Goal: Complete application form: Complete application form

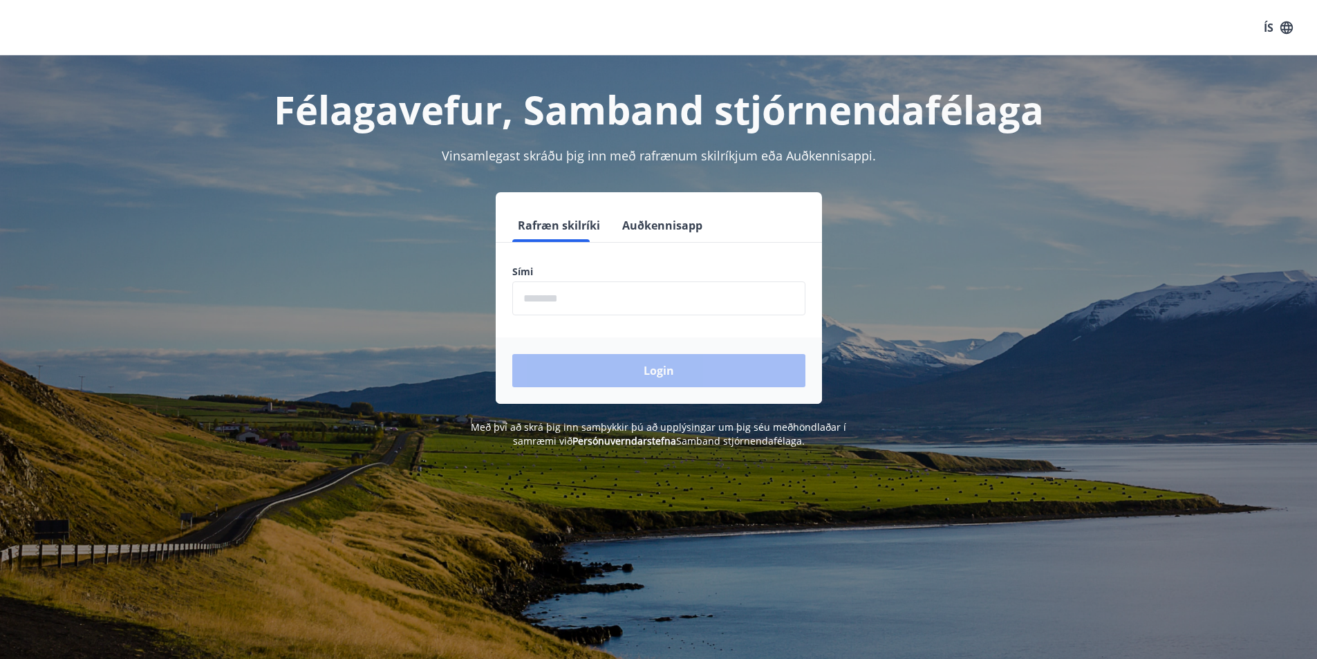
click at [575, 303] on input "phone" at bounding box center [658, 298] width 293 height 34
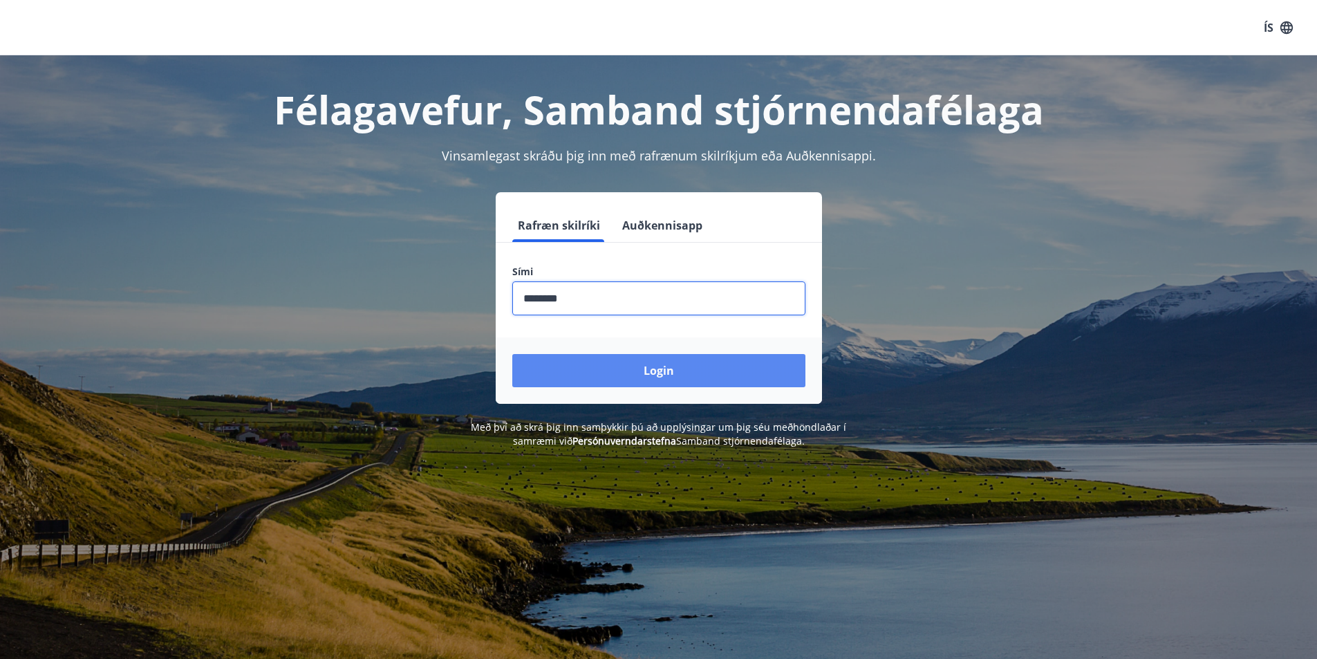
type input "********"
click at [635, 368] on button "Login" at bounding box center [658, 370] width 293 height 33
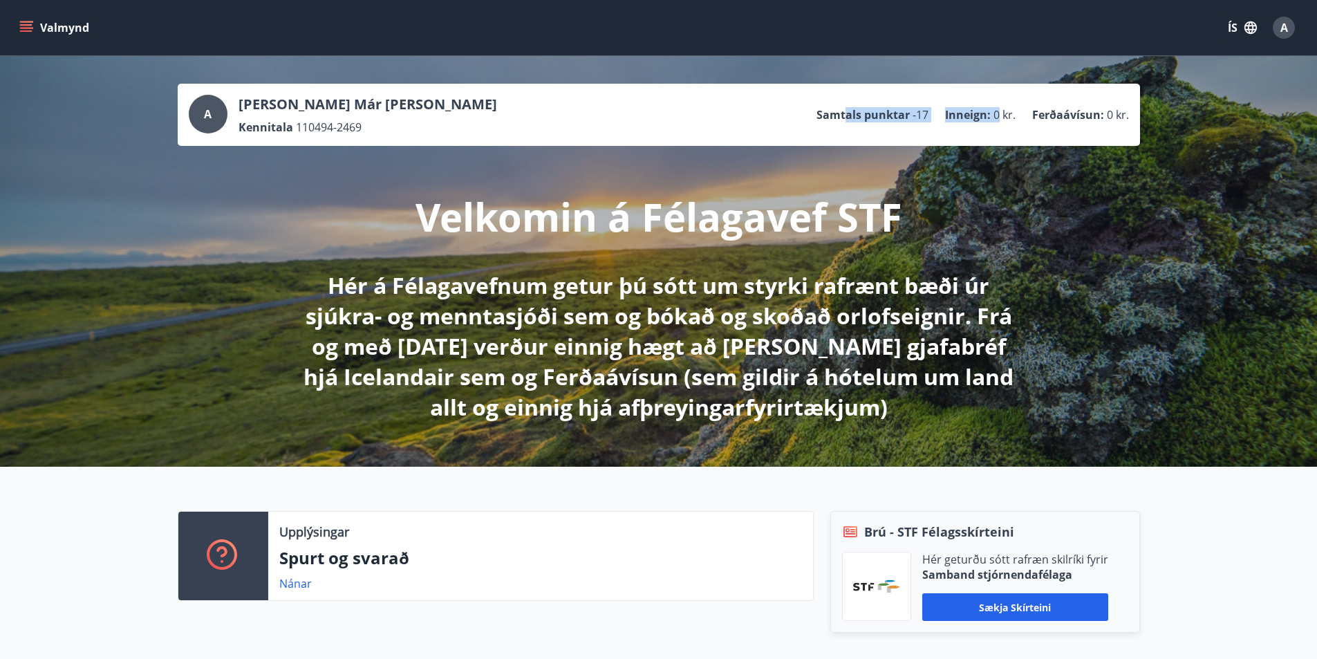
drag, startPoint x: 861, startPoint y: 109, endPoint x: 999, endPoint y: 107, distance: 138.3
click at [999, 107] on ul "Samtals punktar -17 Inneign : 0 kr. Ferðaávísun : 0 kr." at bounding box center [973, 115] width 313 height 26
click at [26, 39] on button "Valmynd" at bounding box center [56, 27] width 78 height 25
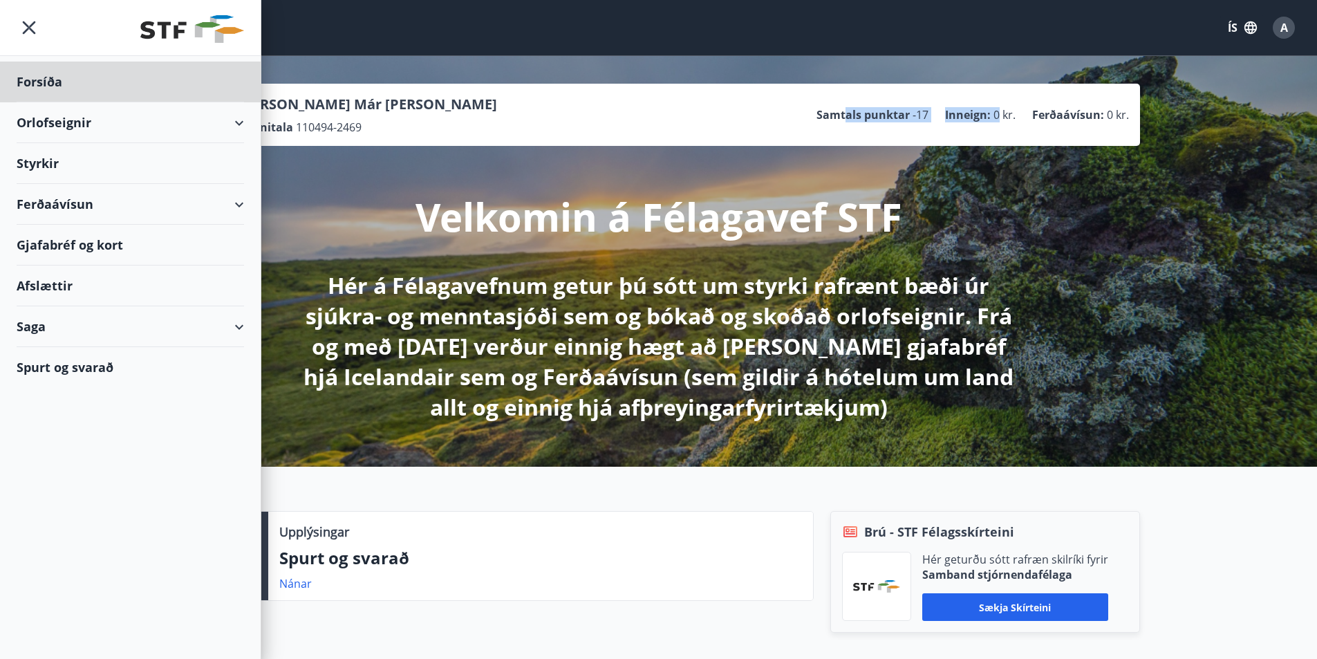
click at [83, 102] on div "Styrkir" at bounding box center [130, 82] width 227 height 41
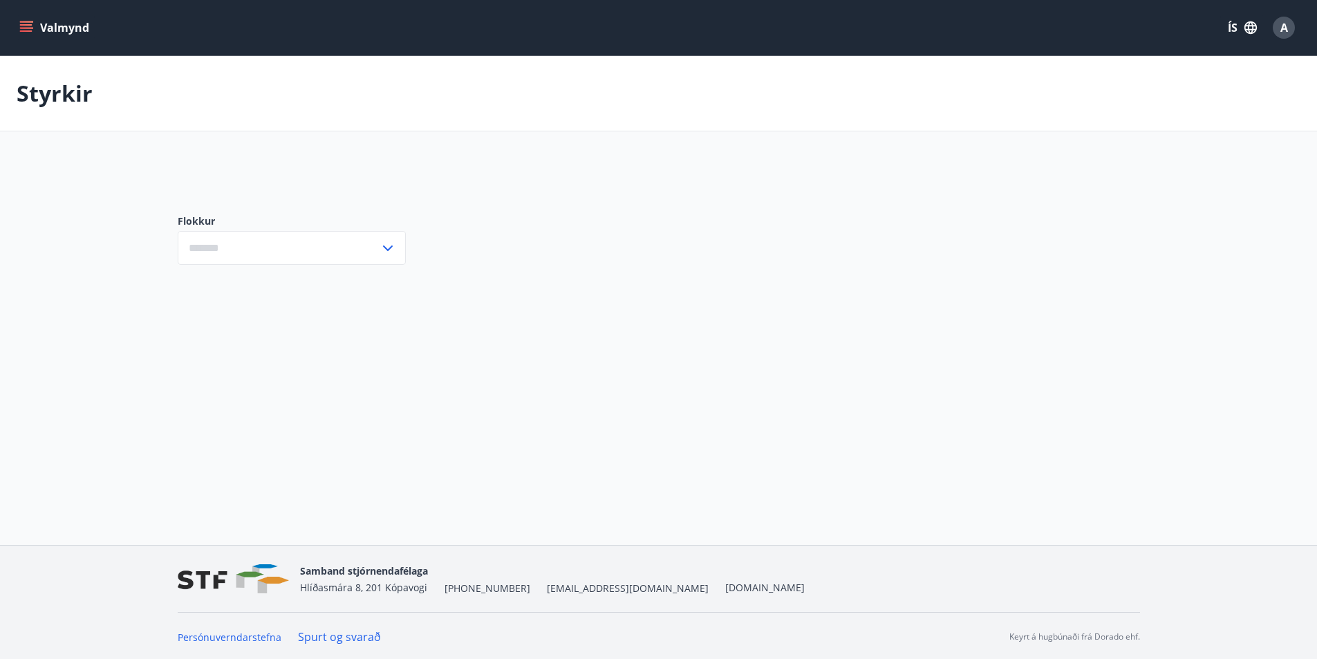
type input "***"
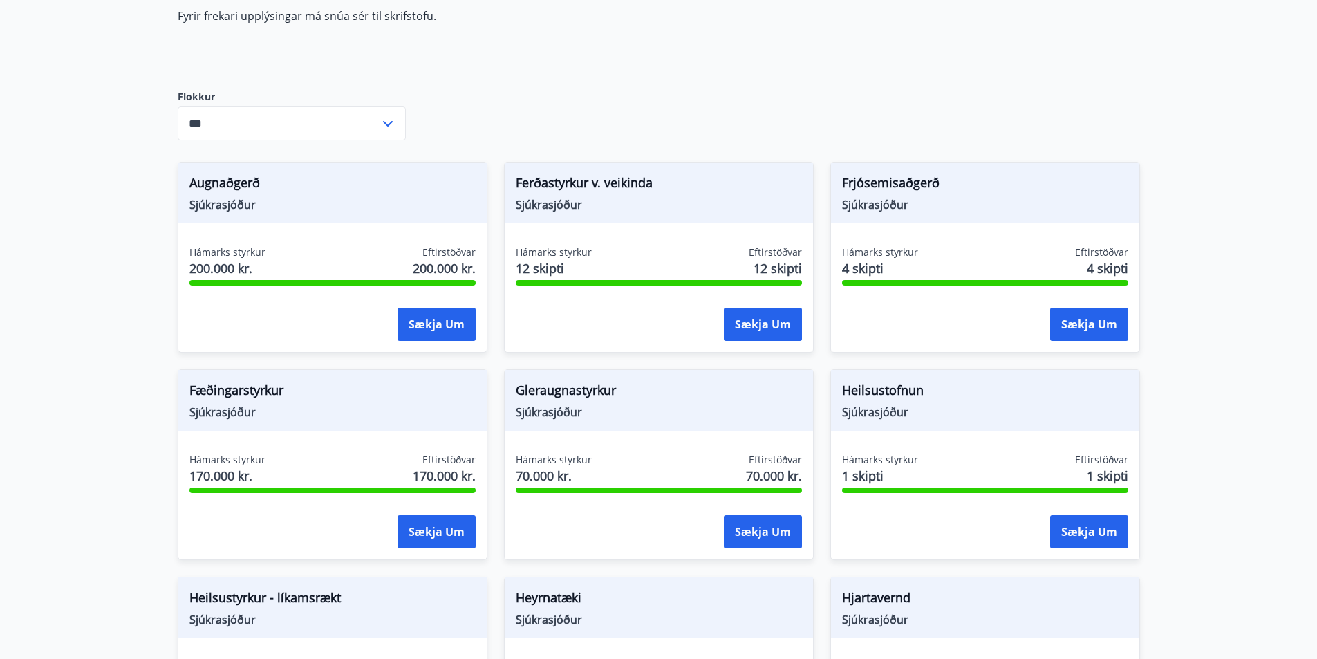
scroll to position [207, 0]
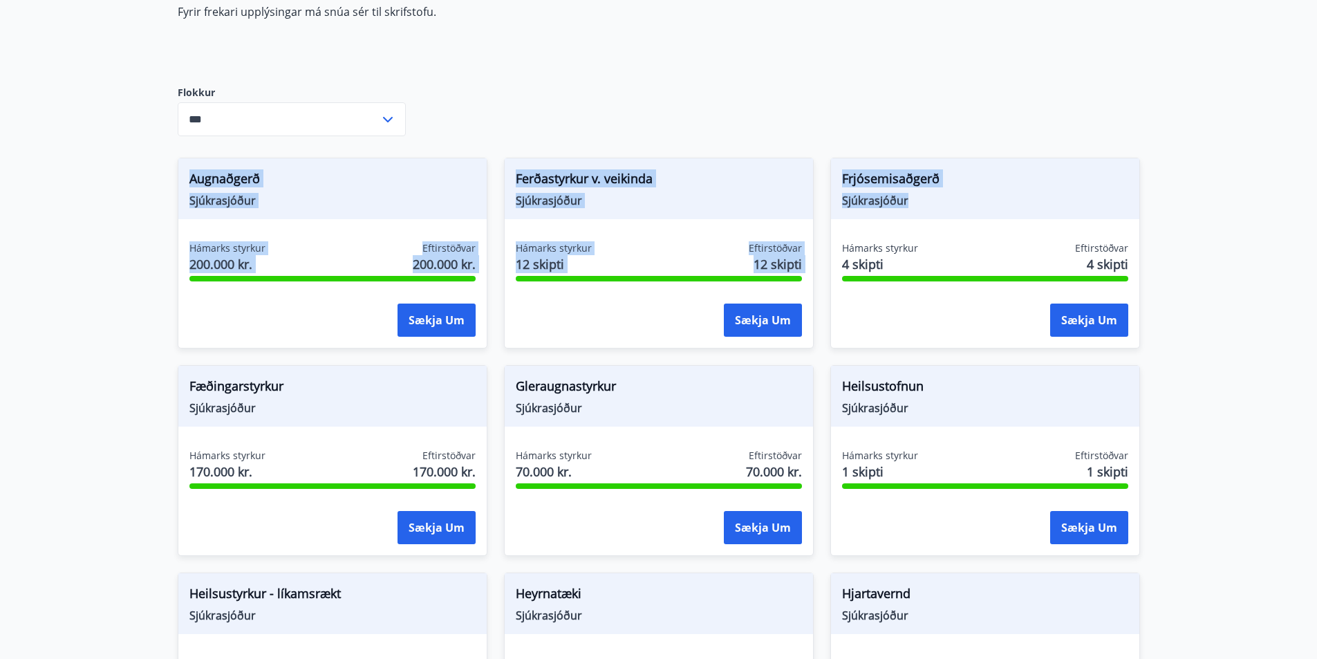
drag, startPoint x: 180, startPoint y: 174, endPoint x: 1157, endPoint y: 211, distance: 977.7
click at [1183, 212] on main "Styrkir Hér fyrir neðan getur þú sótt um þá styrki sem þér standa til boða úr m…" at bounding box center [658, 626] width 1317 height 1554
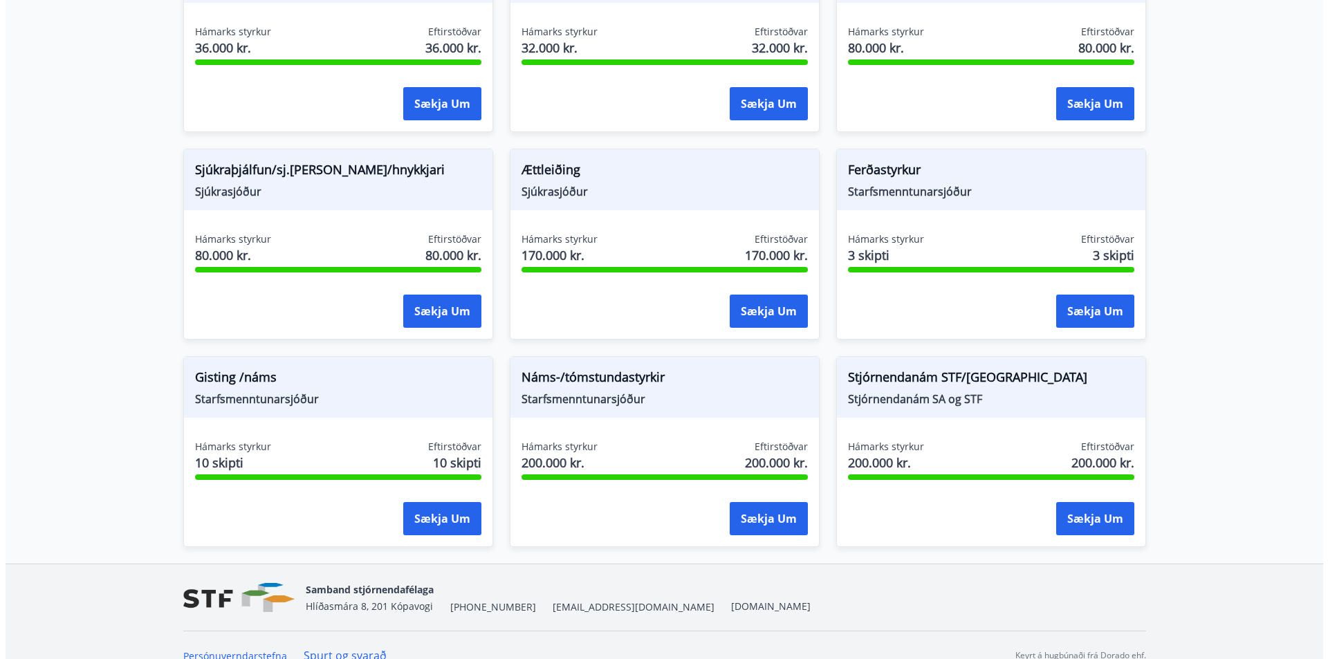
scroll to position [1067, 0]
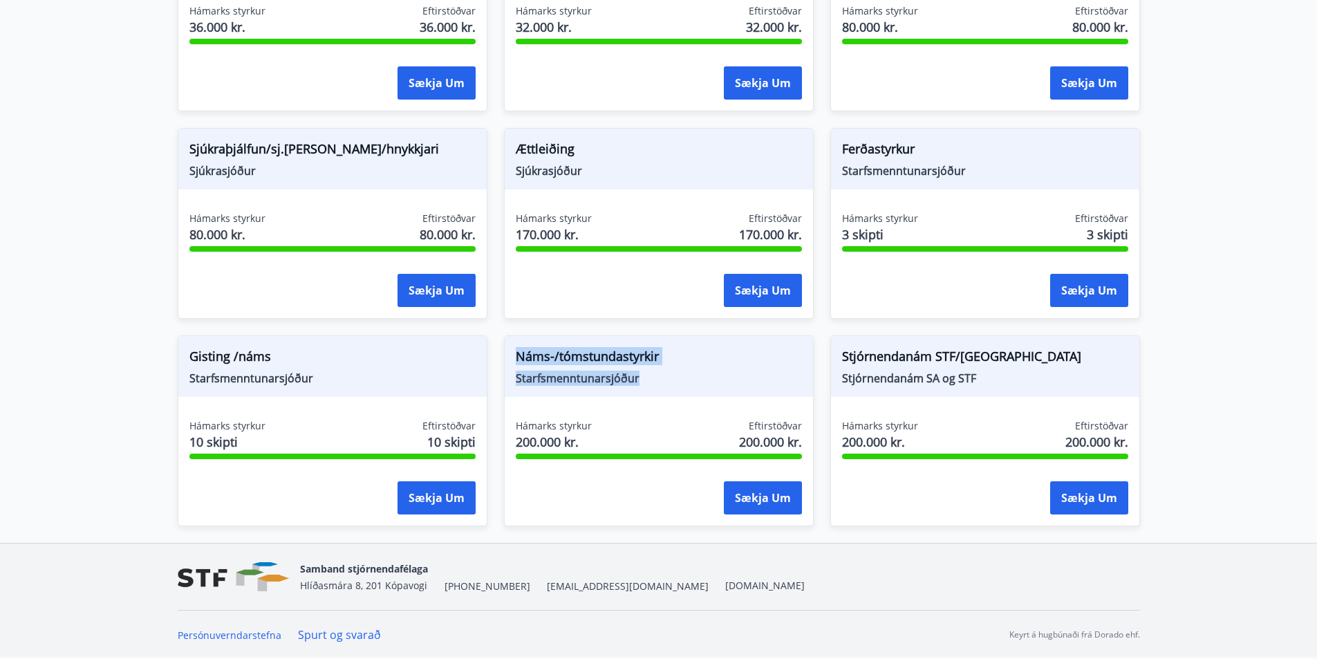
drag, startPoint x: 512, startPoint y: 359, endPoint x: 670, endPoint y: 382, distance: 160.0
click at [670, 382] on div "Náms-/tómstundastyrkir Starfsmenntunarsjóður" at bounding box center [659, 366] width 308 height 61
click at [670, 382] on span "Starfsmenntunarsjóður" at bounding box center [659, 378] width 286 height 15
click at [772, 506] on button "Sækja um" at bounding box center [763, 497] width 78 height 33
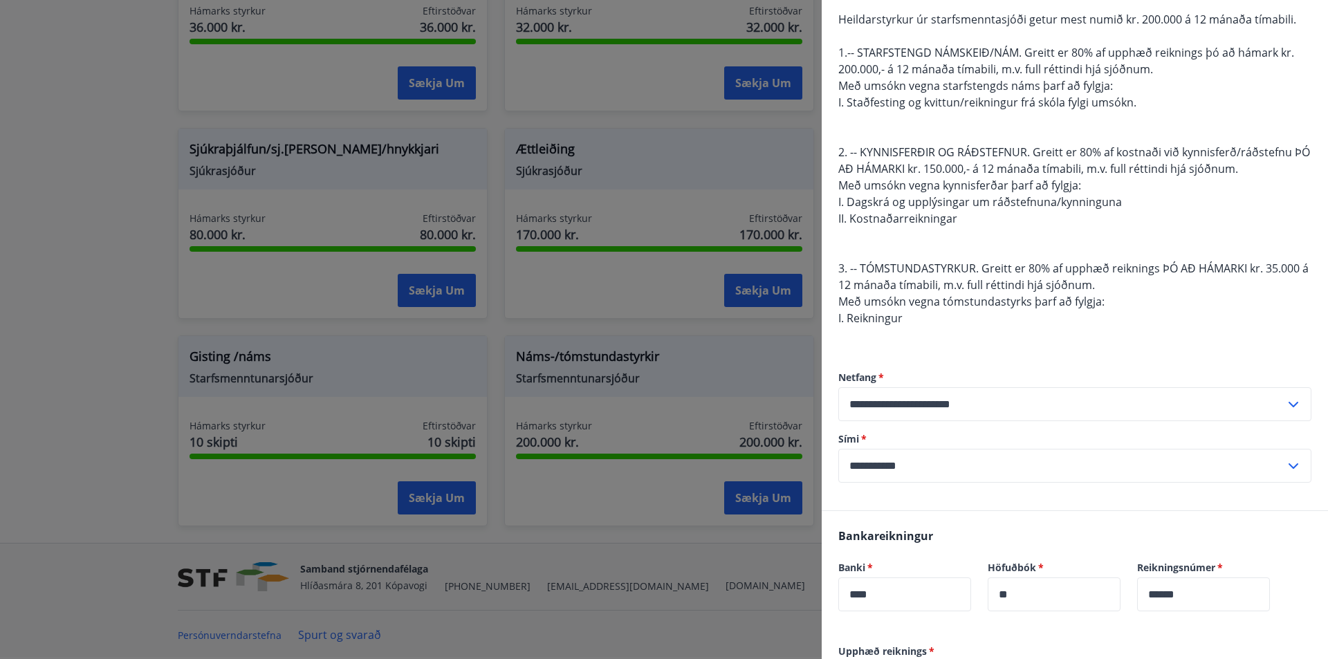
scroll to position [138, 0]
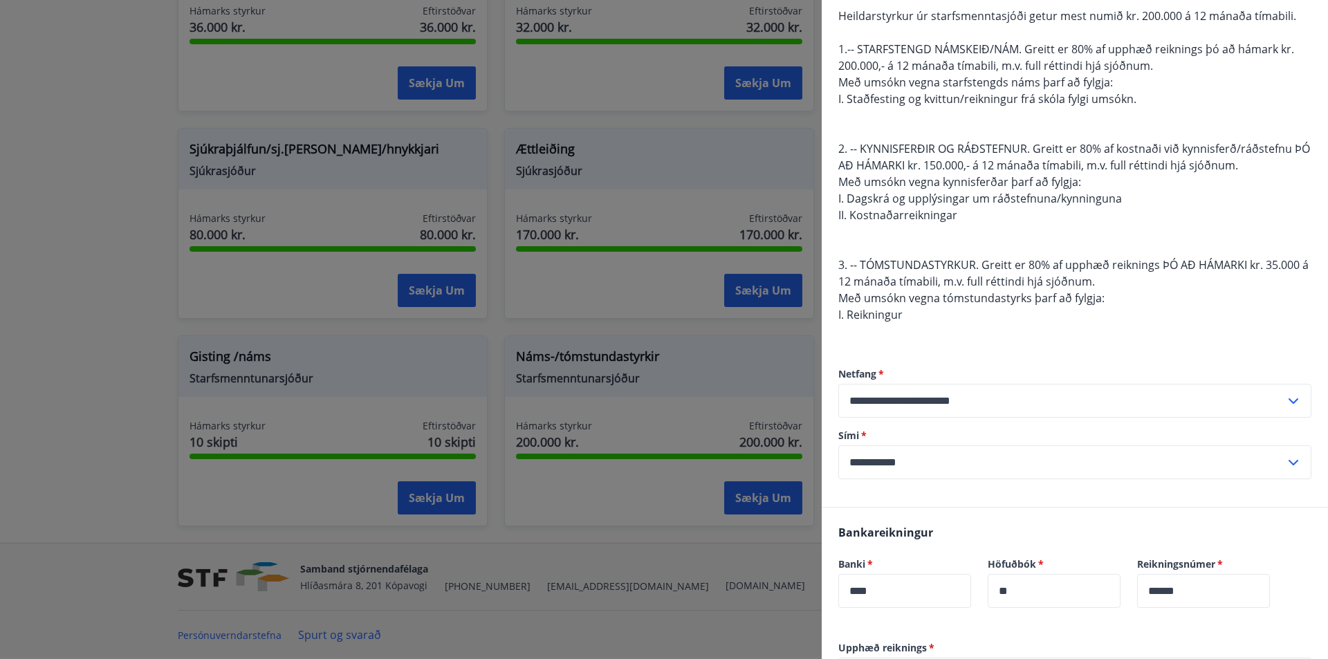
drag, startPoint x: 1133, startPoint y: 308, endPoint x: 874, endPoint y: 270, distance: 262.2
click at [874, 270] on div "Heildarstyrkur úr starfsmenntasjóði getur mest numið kr. 200.000 á 12 mánaða tí…" at bounding box center [1074, 174] width 473 height 332
click at [1144, 302] on div "Heildarstyrkur úr starfsmenntasjóði getur mest numið kr. 200.000 á 12 mánaða tí…" at bounding box center [1074, 174] width 473 height 332
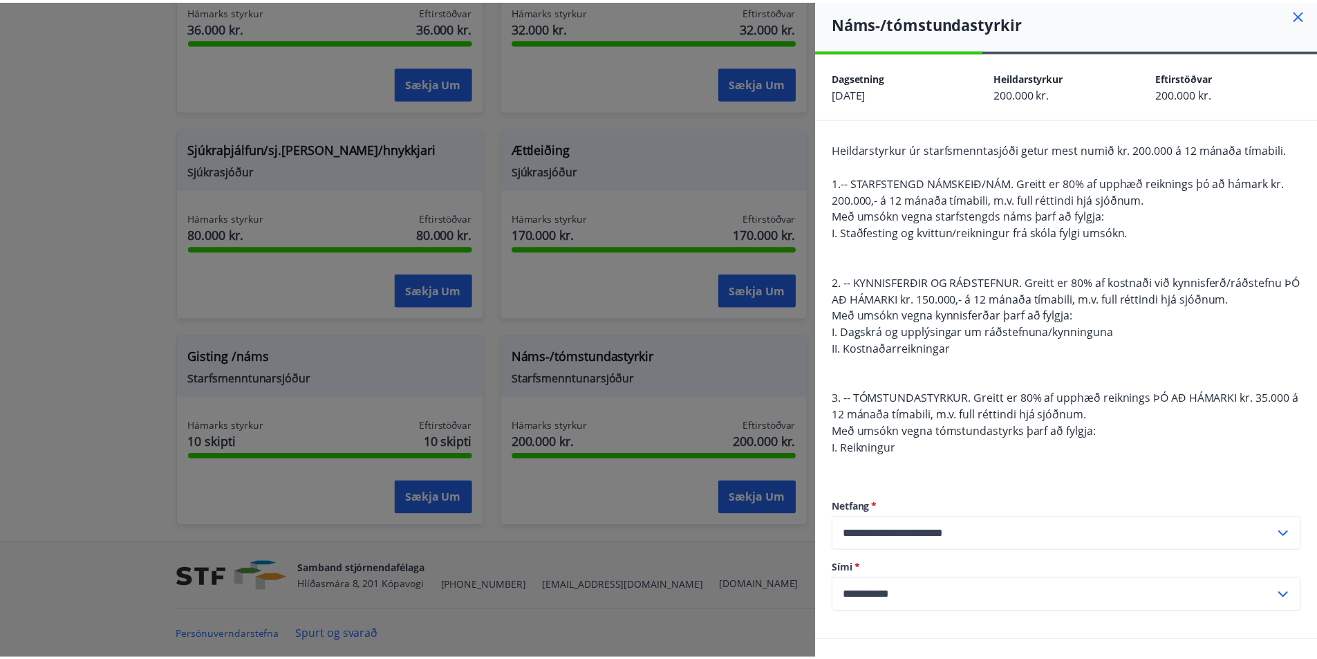
scroll to position [0, 0]
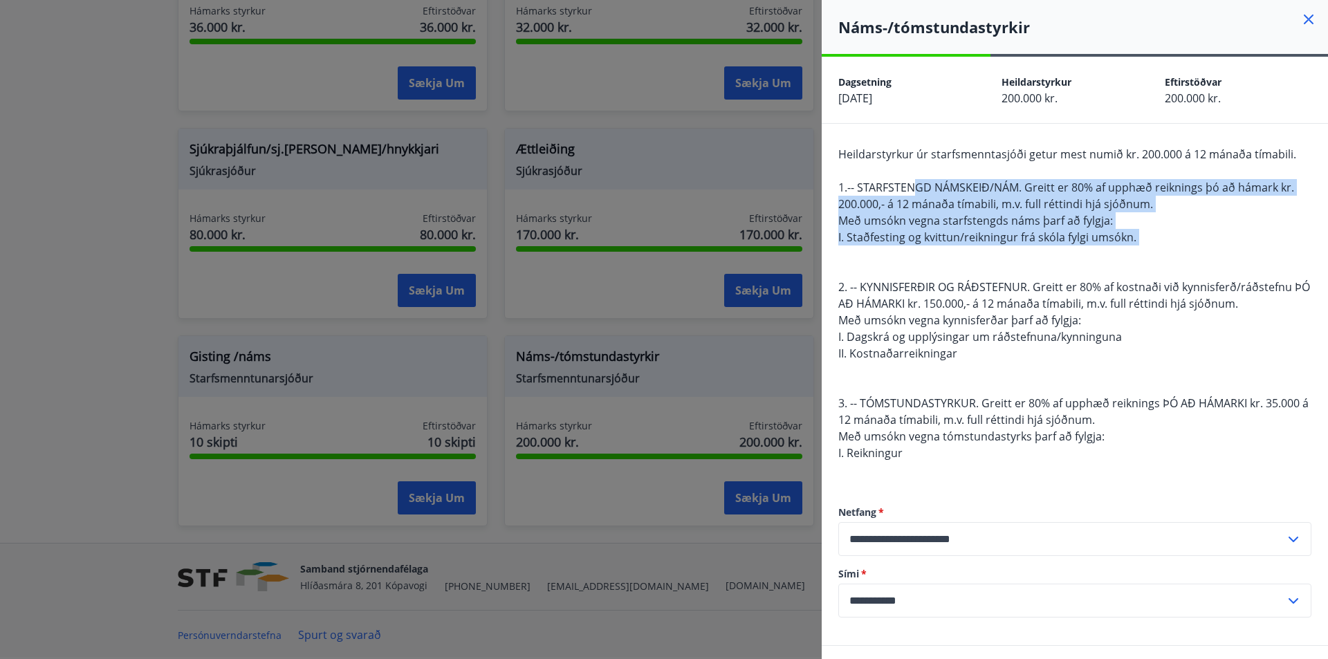
drag, startPoint x: 913, startPoint y: 185, endPoint x: 933, endPoint y: 264, distance: 82.0
click at [933, 264] on div "Heildarstyrkur úr starfsmenntasjóði getur mest numið kr. 200.000 á 12 mánaða tí…" at bounding box center [1074, 312] width 473 height 332
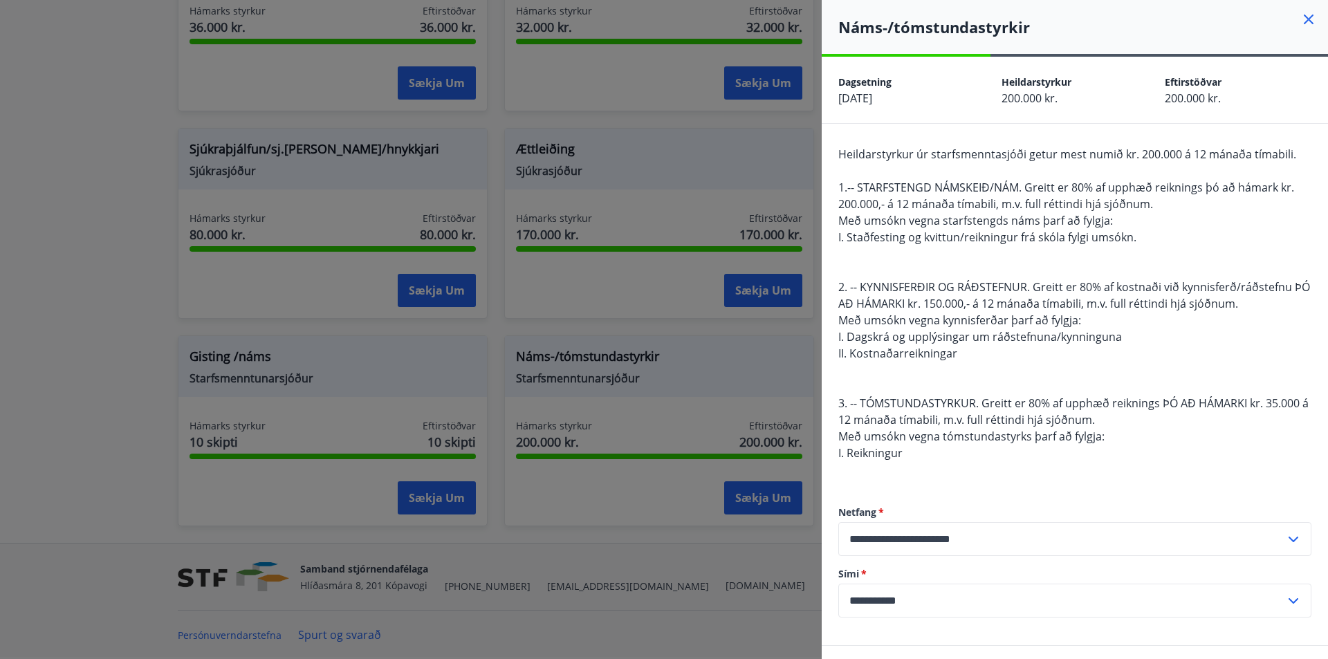
click at [0, 286] on div at bounding box center [664, 329] width 1328 height 659
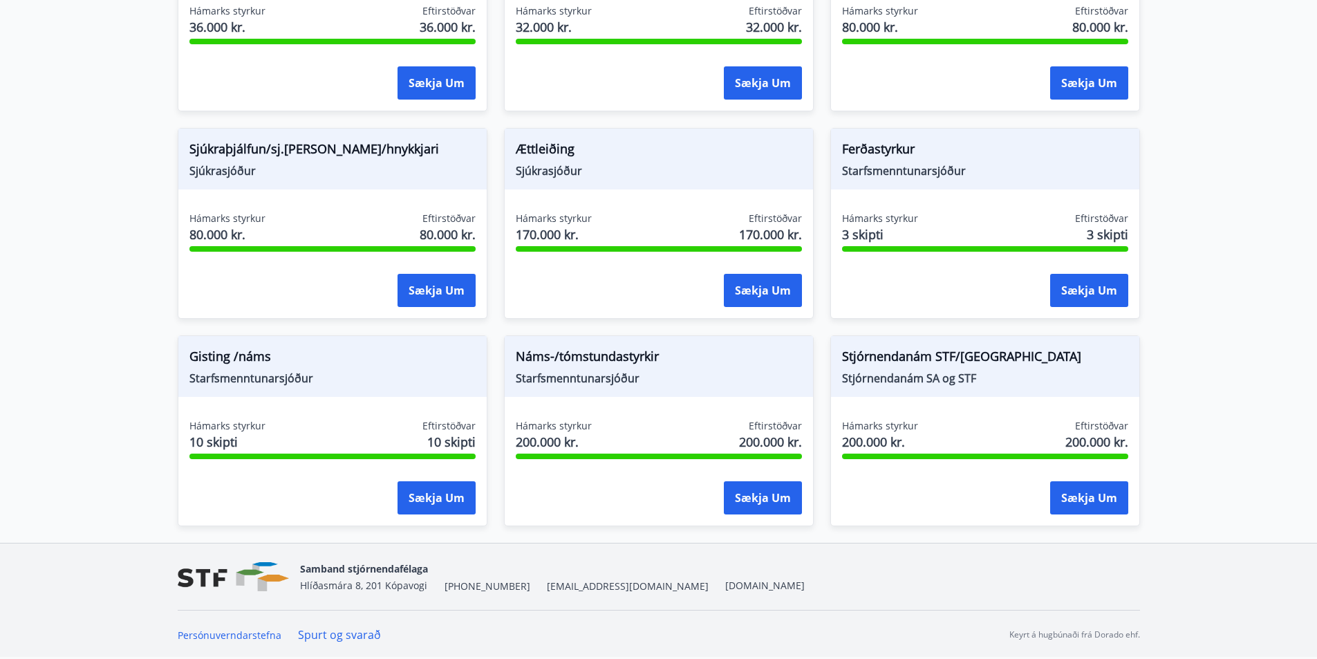
scroll to position [998, 0]
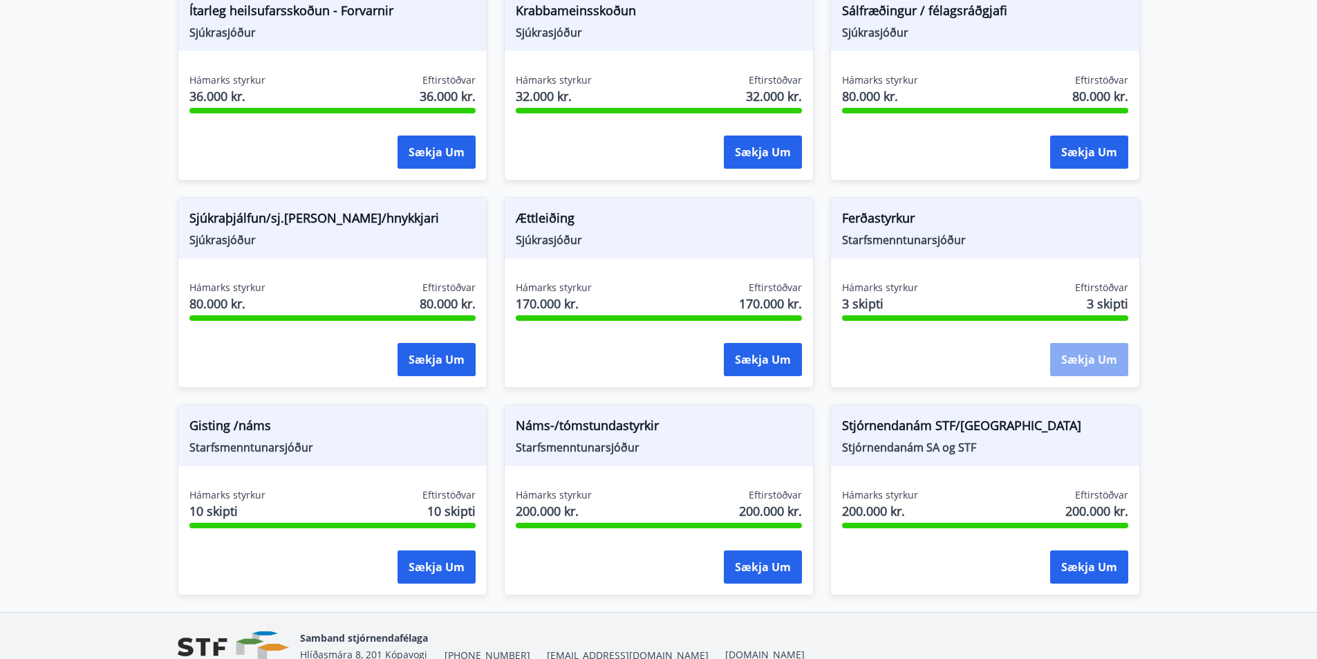
click at [1092, 350] on button "Sækja um" at bounding box center [1089, 359] width 78 height 33
click at [756, 352] on button "Sækja um" at bounding box center [763, 359] width 78 height 33
click at [432, 360] on button "Sækja um" at bounding box center [437, 359] width 78 height 33
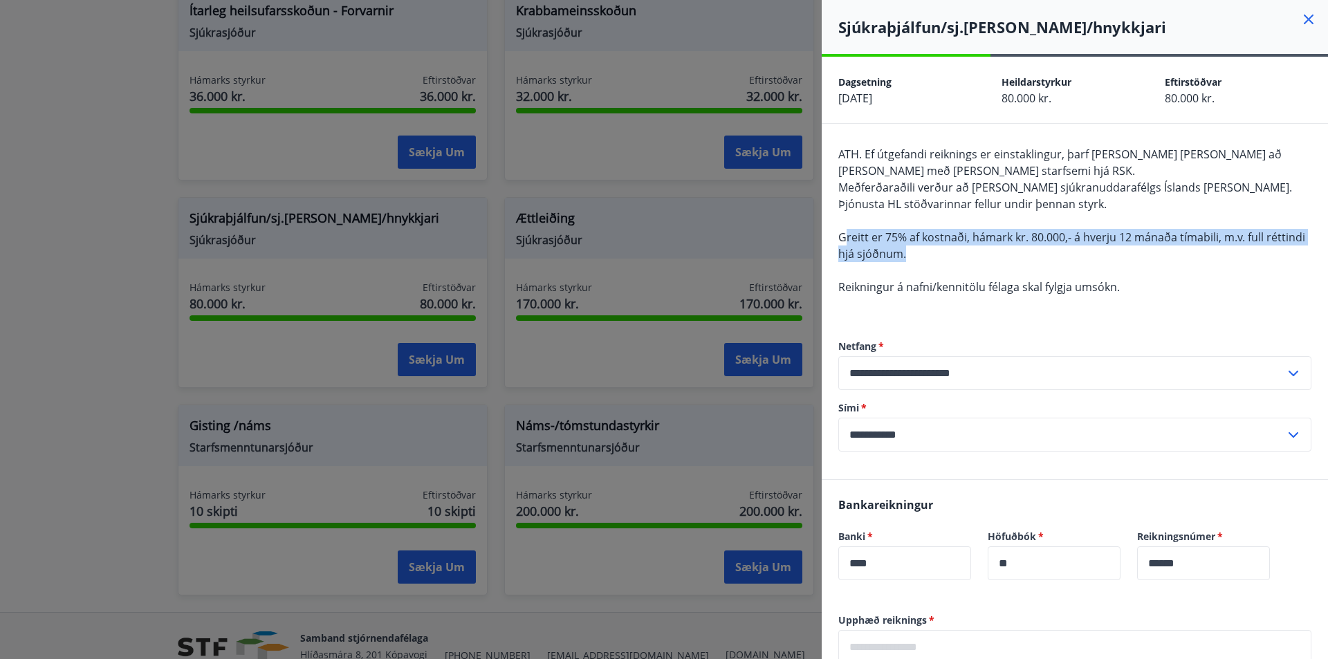
drag, startPoint x: 951, startPoint y: 257, endPoint x: 846, endPoint y: 232, distance: 108.7
click at [846, 232] on div "ATH. Ef útgefandi reiknings er einstaklingur, þarf sá hinn sami að vera með skr…" at bounding box center [1074, 229] width 473 height 166
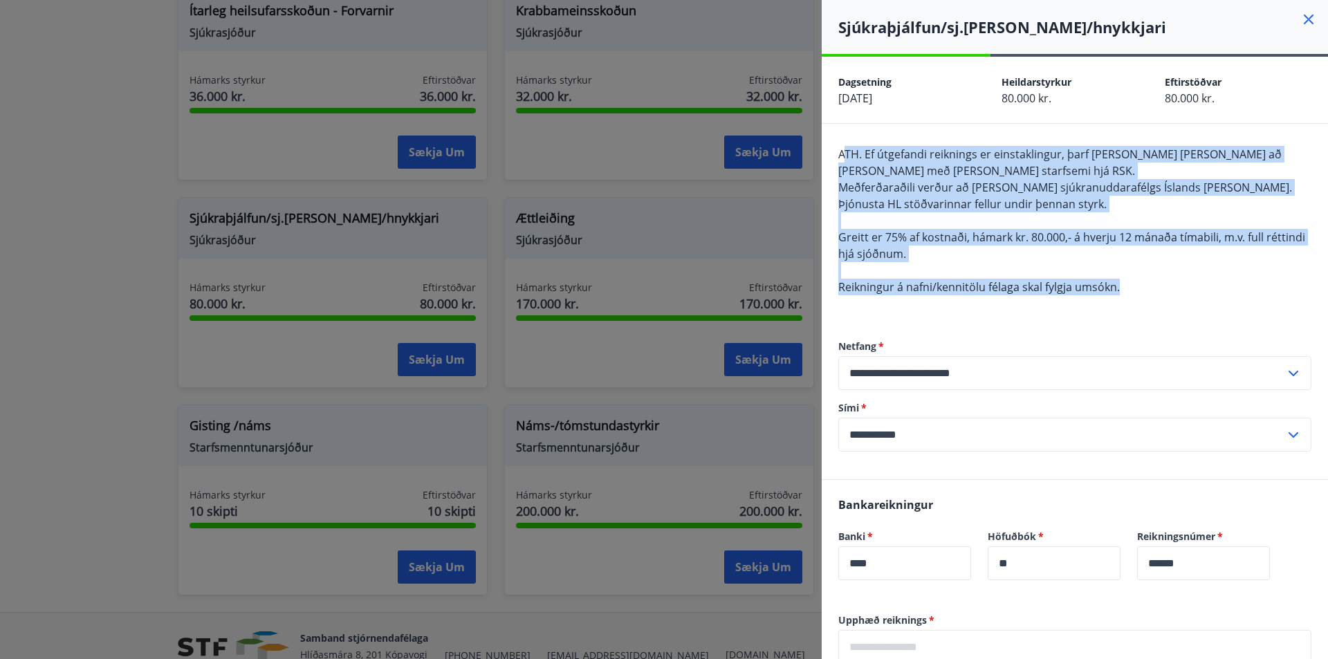
drag, startPoint x: 1124, startPoint y: 288, endPoint x: 846, endPoint y: 158, distance: 306.6
click at [846, 158] on div "ATH. Ef útgefandi reiknings er einstaklingur, þarf sá hinn sami að vera með skr…" at bounding box center [1074, 229] width 473 height 166
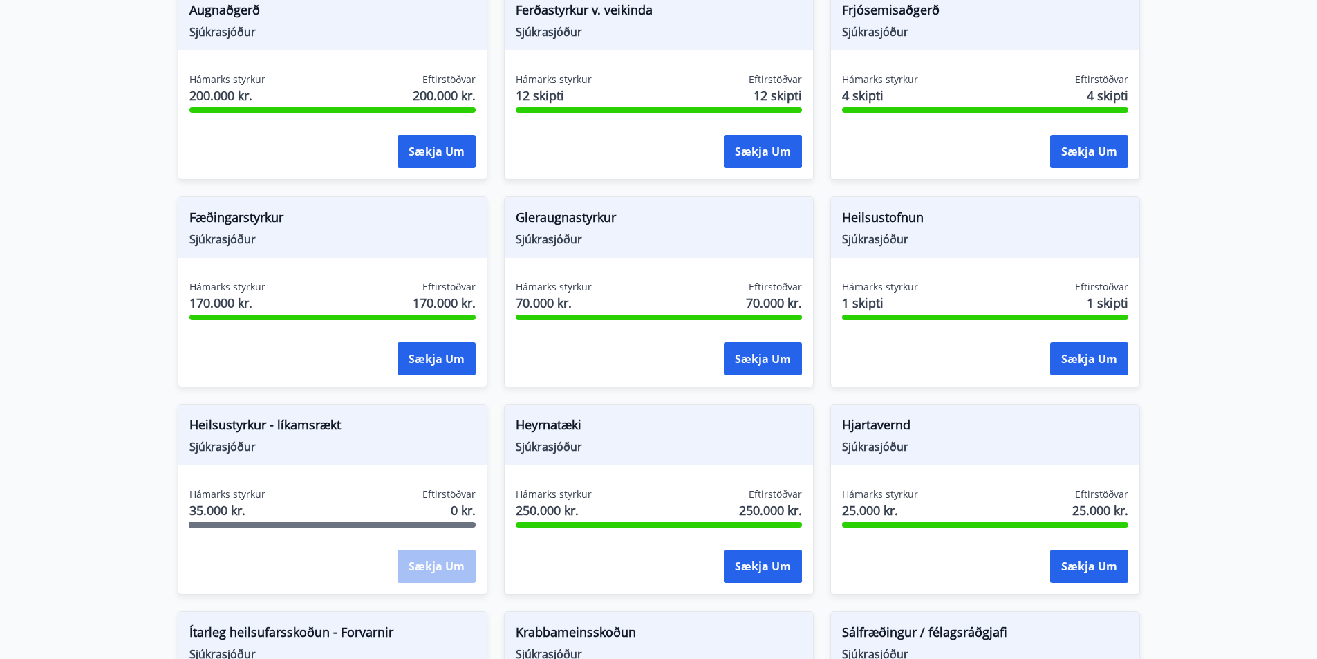
scroll to position [375, 0]
drag, startPoint x: 870, startPoint y: 240, endPoint x: 841, endPoint y: 240, distance: 29.0
click at [841, 240] on div "Heilsustofnun Sjúkrasjóður" at bounding box center [985, 228] width 308 height 61
drag, startPoint x: 576, startPoint y: 245, endPoint x: 523, endPoint y: 236, distance: 53.3
click at [530, 236] on div "Gleraugnastyrkur Sjúkrasjóður" at bounding box center [659, 228] width 308 height 61
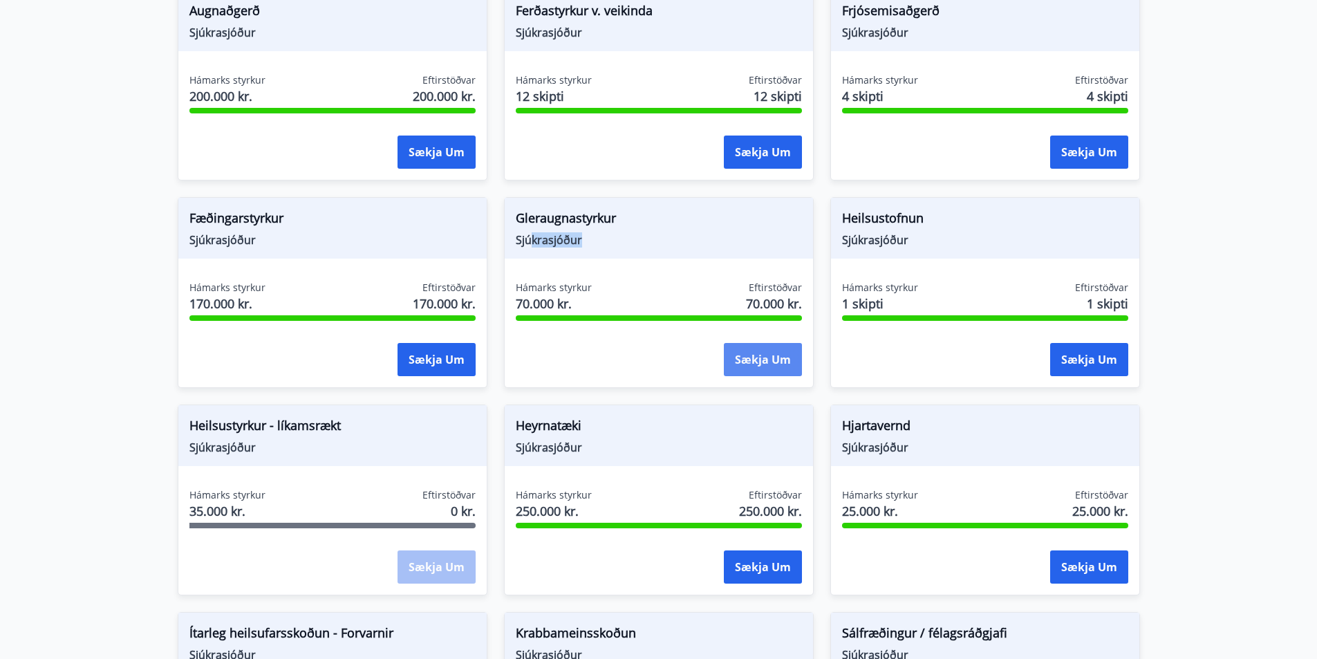
click at [761, 353] on button "Sækja um" at bounding box center [763, 359] width 78 height 33
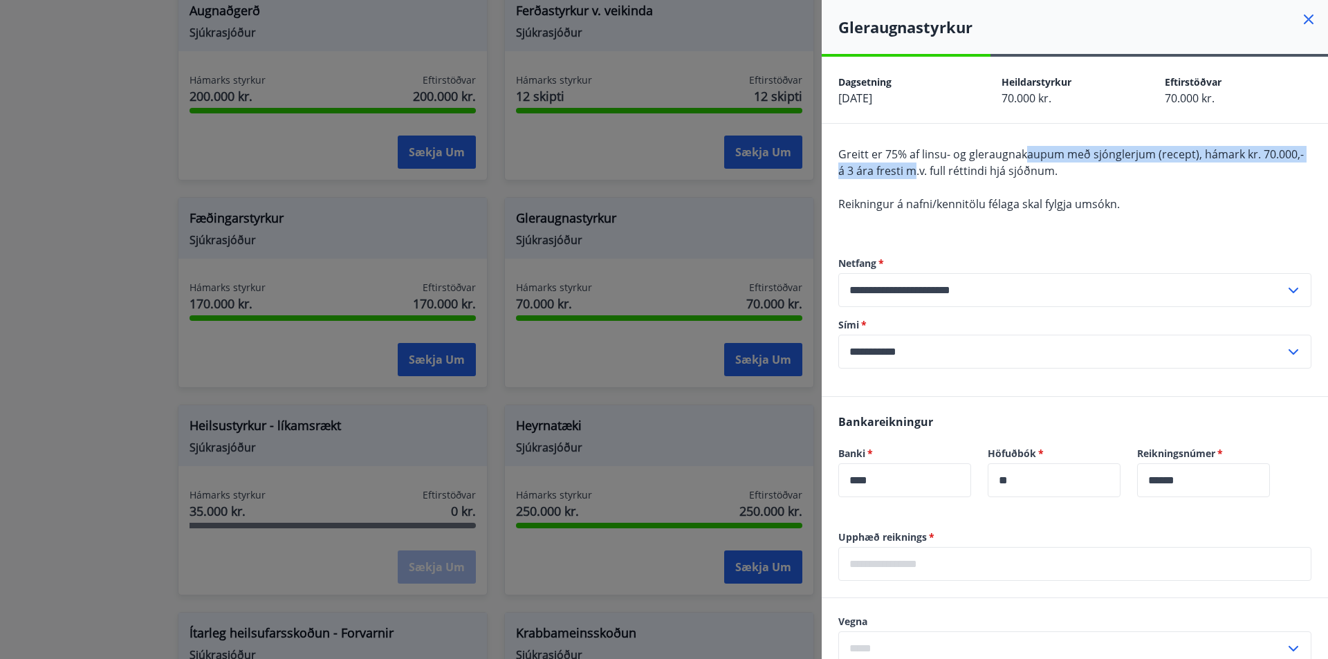
drag, startPoint x: 915, startPoint y: 163, endPoint x: 1024, endPoint y: 158, distance: 109.4
click at [1024, 158] on span "Greitt er 75% af linsu- og gleraugnakaupum með sjónglerjum (recept), hámark kr.…" at bounding box center [1070, 163] width 465 height 32
click at [1025, 157] on span "Greitt er 75% af linsu- og gleraugnakaupum með sjónglerjum (recept), hámark kr.…" at bounding box center [1070, 163] width 465 height 32
drag, startPoint x: 1191, startPoint y: 152, endPoint x: 1002, endPoint y: 157, distance: 189.5
click at [990, 157] on span "Greitt er 75% af linsu- og gleraugnakaupum með sjónglerjum (recept), hámark kr.…" at bounding box center [1070, 163] width 465 height 32
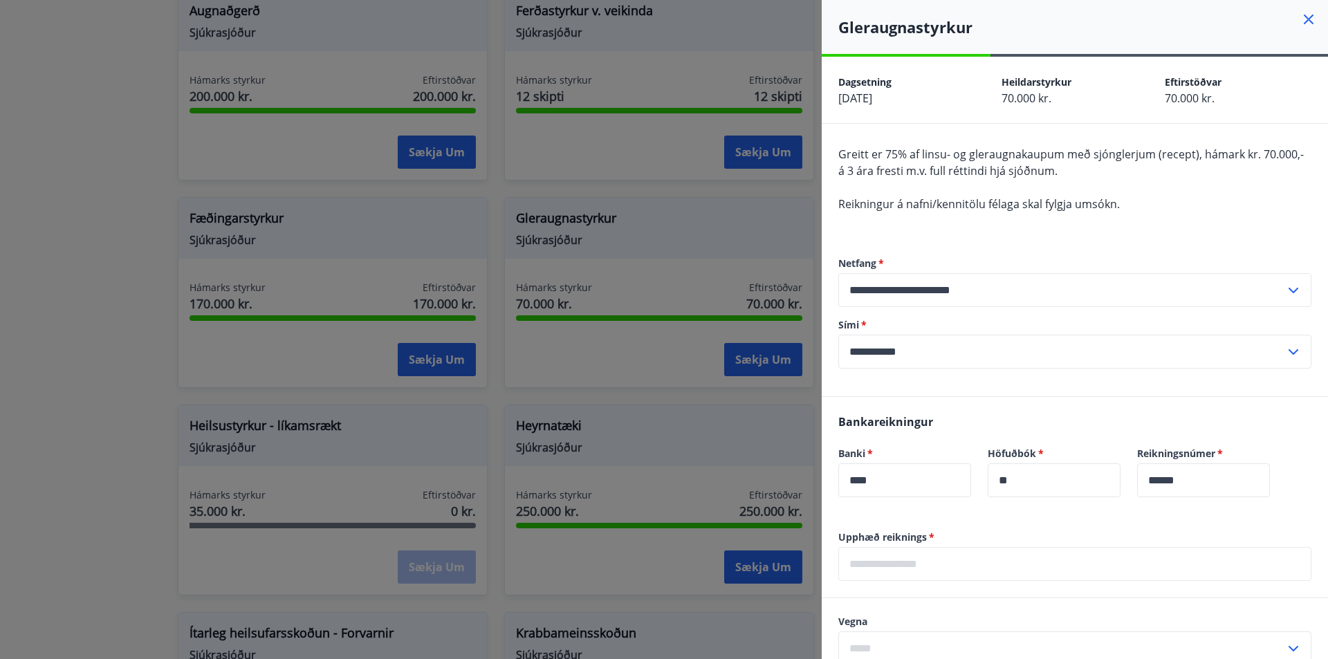
click at [1114, 178] on div "Greitt er 75% af linsu- og gleraugnakaupum með sjónglerjum (recept), hámark kr.…" at bounding box center [1074, 187] width 473 height 83
drag, startPoint x: 906, startPoint y: 208, endPoint x: 1078, endPoint y: 203, distance: 172.3
click at [1078, 203] on span "Reikningur á nafni/kennitölu félaga skal fylgja umsókn." at bounding box center [978, 203] width 281 height 15
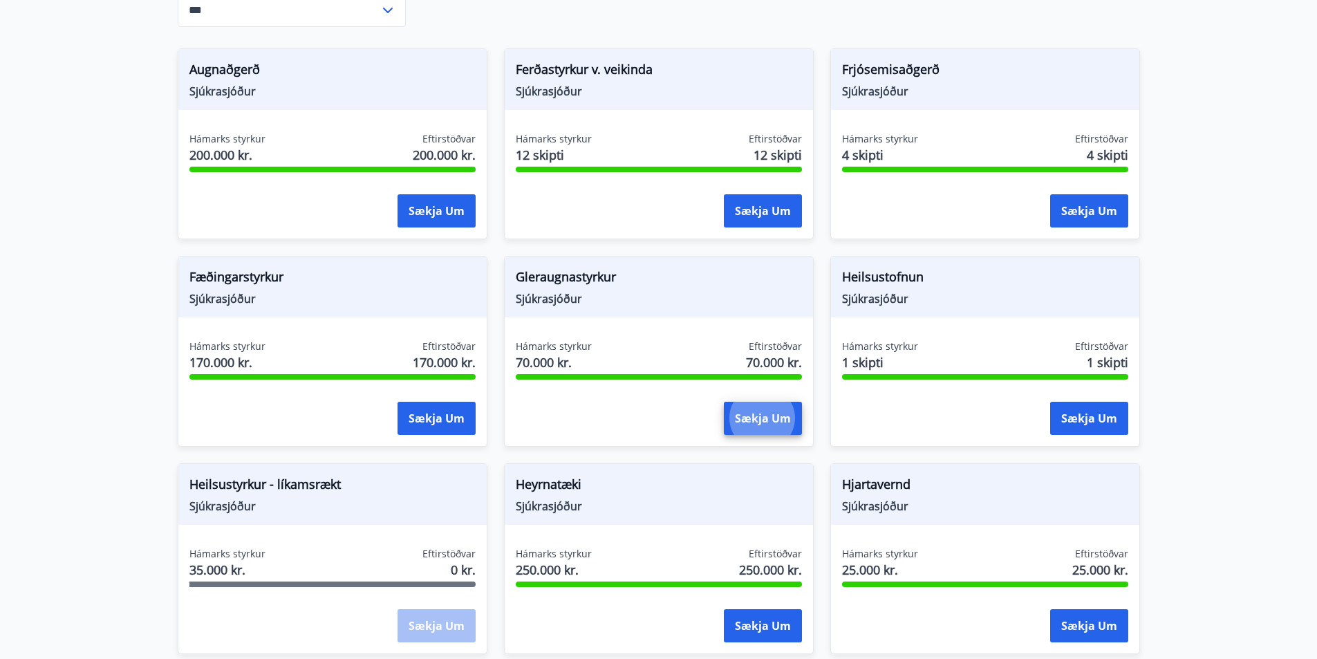
scroll to position [237, 0]
